Goal: Task Accomplishment & Management: Complete application form

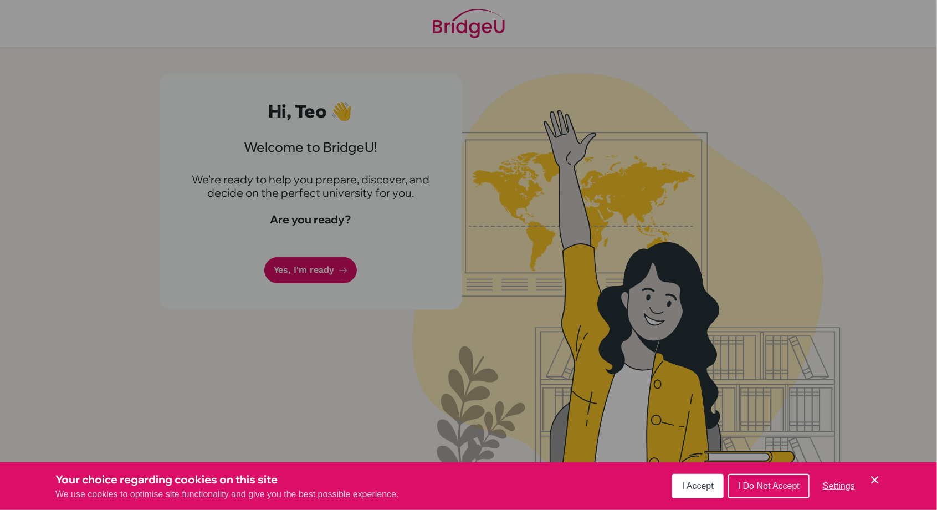
click at [466, 486] on span "I Accept" at bounding box center [698, 485] width 32 height 9
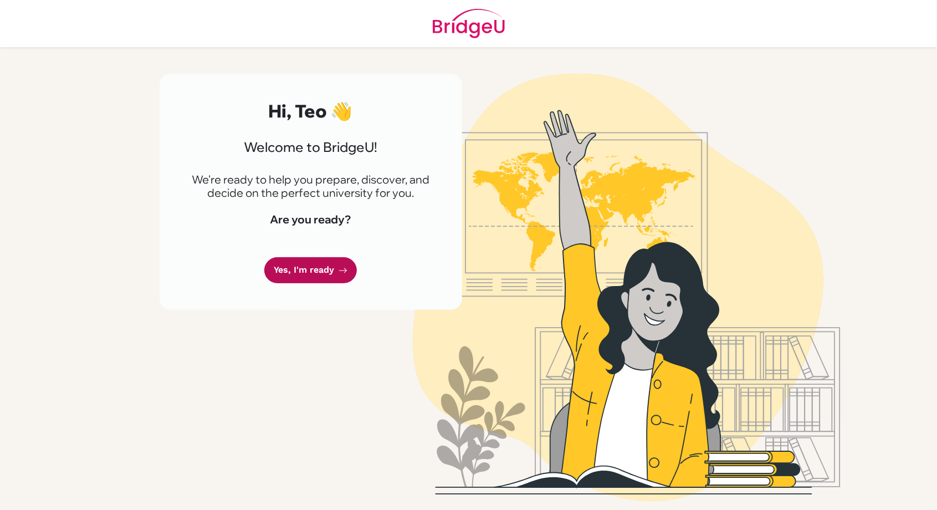
click at [324, 276] on link "Yes, I'm ready" at bounding box center [310, 270] width 93 height 26
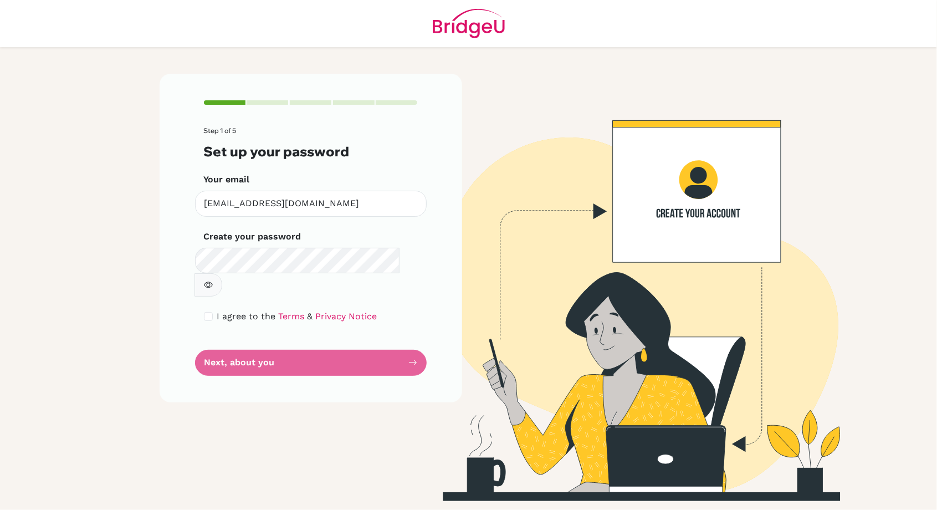
click at [266, 341] on form "Step 1 of 5 Set up your password Your email [EMAIL_ADDRESS][DOMAIN_NAME] Invali…" at bounding box center [311, 251] width 214 height 249
click at [243, 304] on form "Step 1 of 5 Set up your password Your email [EMAIL_ADDRESS][DOMAIN_NAME] Invali…" at bounding box center [311, 251] width 214 height 249
click at [207, 312] on input "checkbox" at bounding box center [208, 316] width 9 height 9
checkbox input "true"
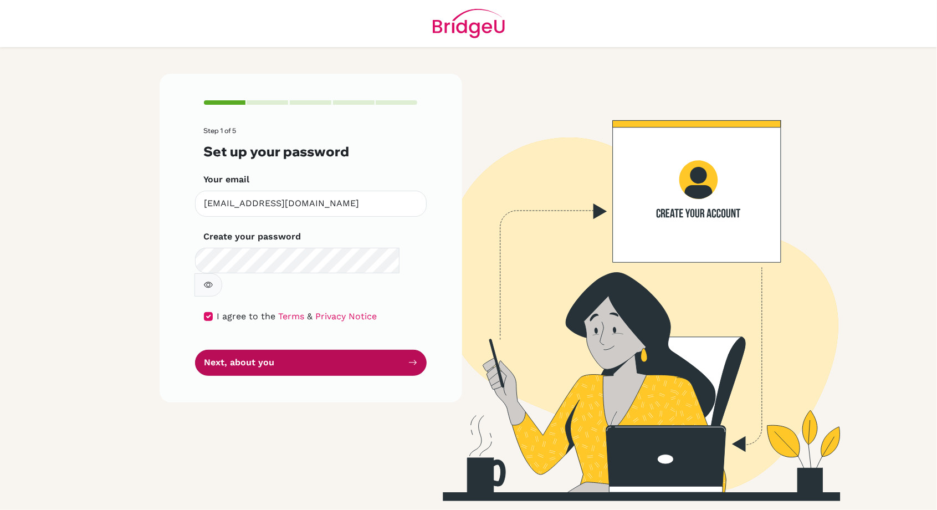
click at [244, 350] on button "Next, about you" at bounding box center [311, 363] width 232 height 26
